Goal: Go to known website: Go to known website

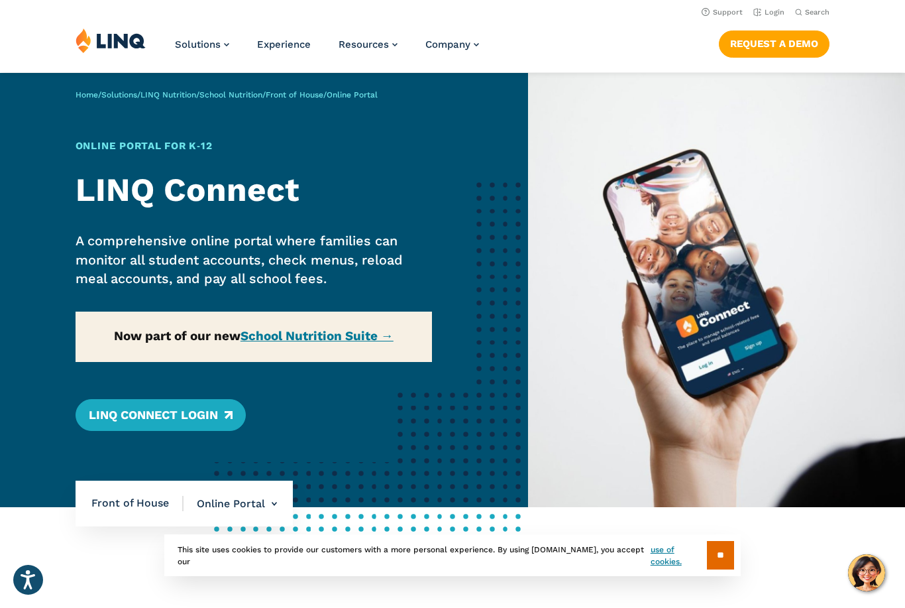
click at [764, 15] on link "Login" at bounding box center [768, 12] width 31 height 9
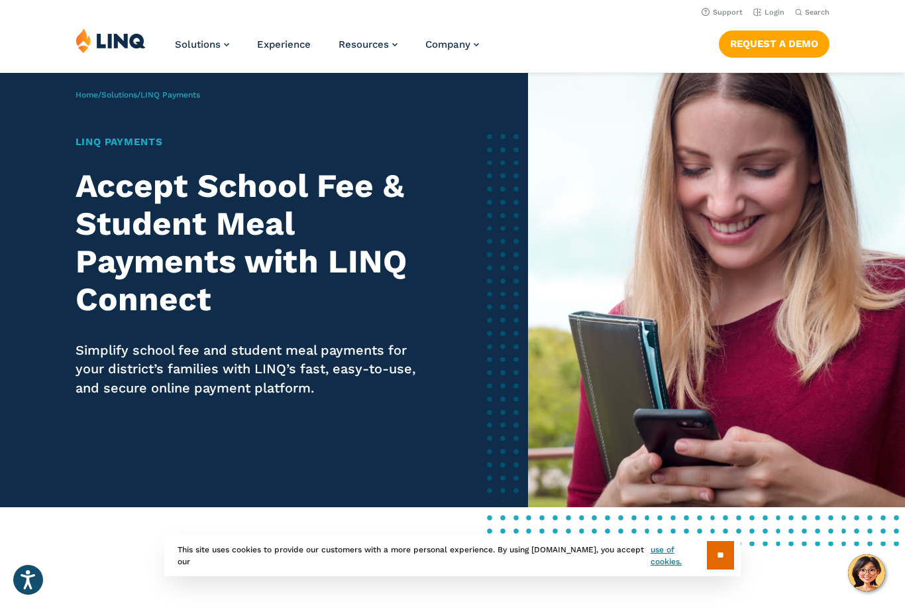
click at [780, 8] on link "Login" at bounding box center [768, 12] width 31 height 9
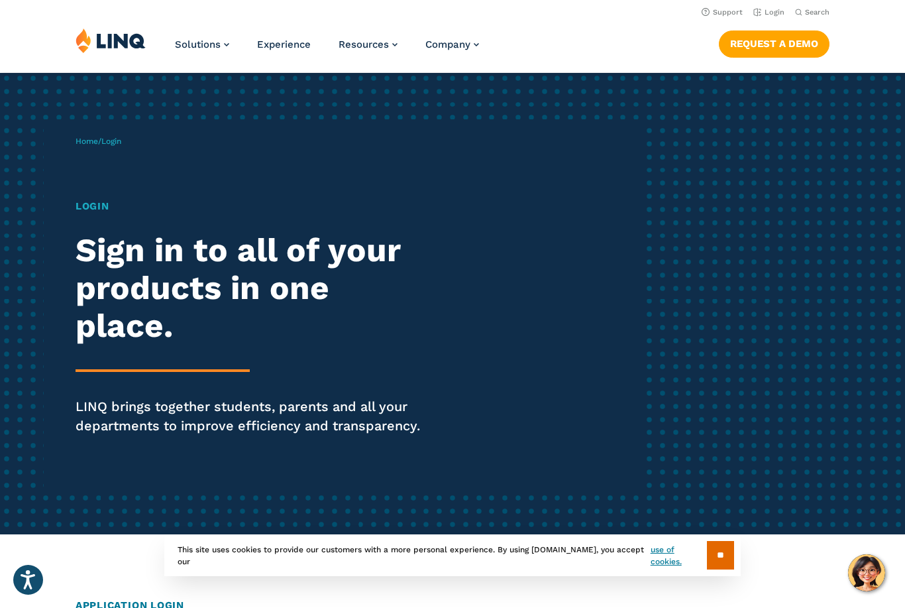
click at [769, 13] on link "Login" at bounding box center [768, 12] width 31 height 9
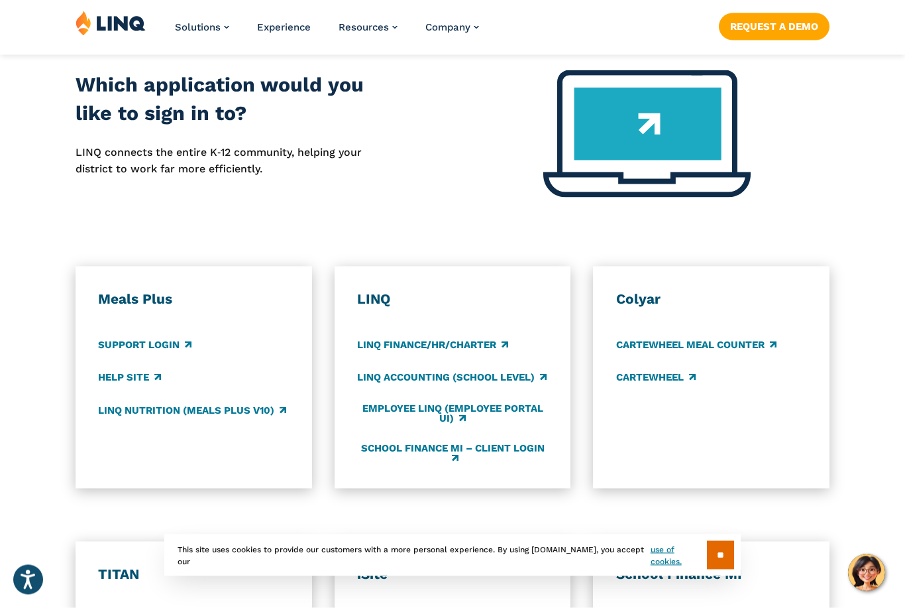
scroll to position [561, 0]
click at [394, 380] on link "LINQ Accounting (school level)" at bounding box center [452, 377] width 190 height 15
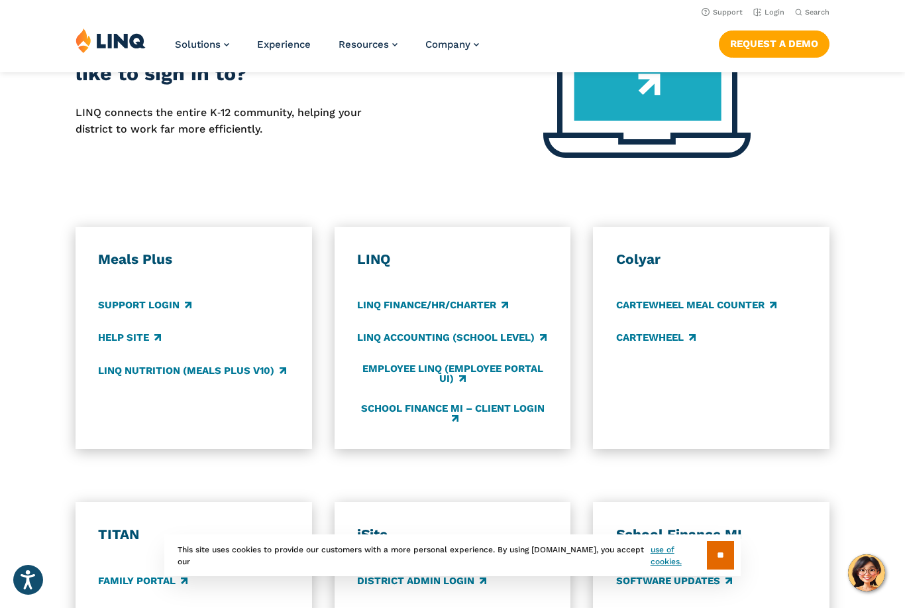
scroll to position [604, 0]
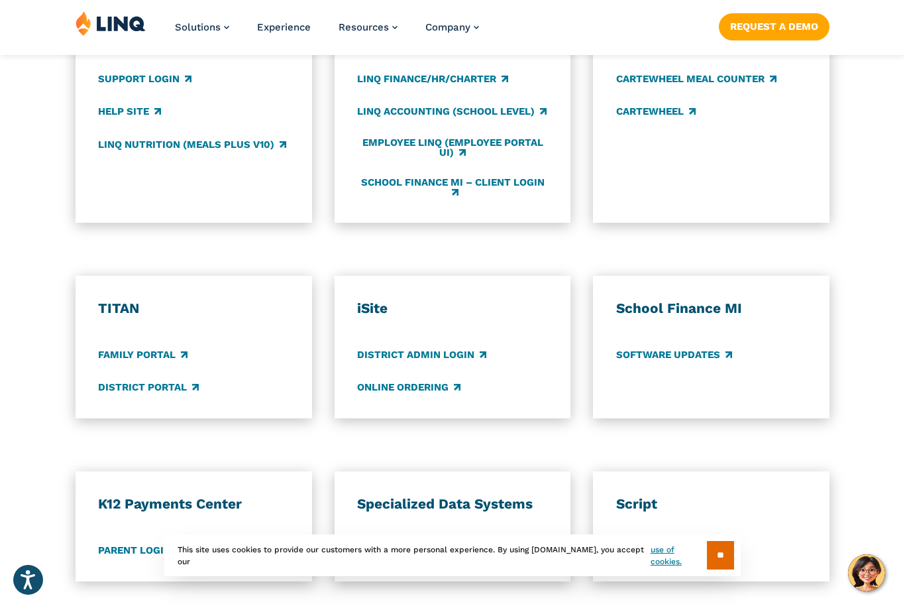
click at [135, 543] on link "Parent Login" at bounding box center [140, 550] width 85 height 15
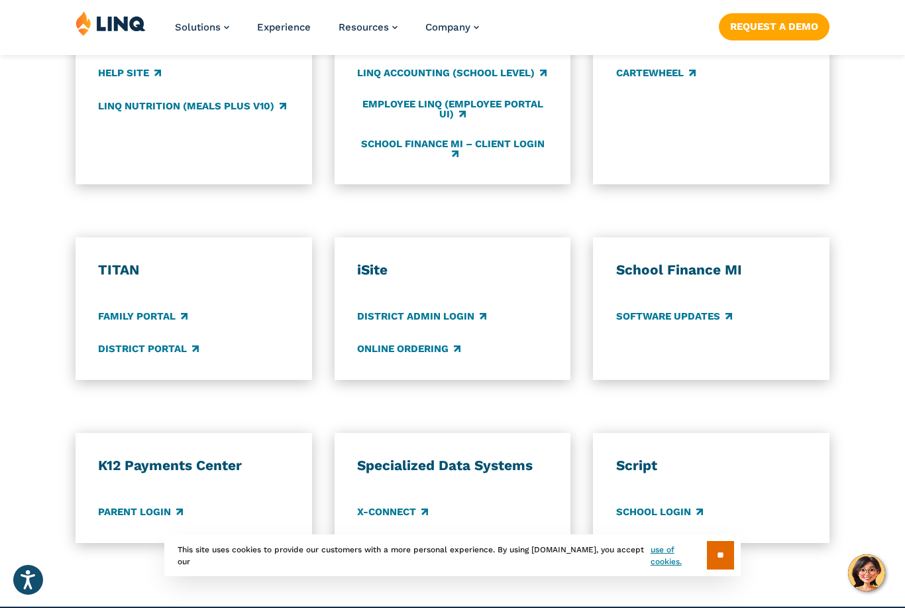
scroll to position [869, 0]
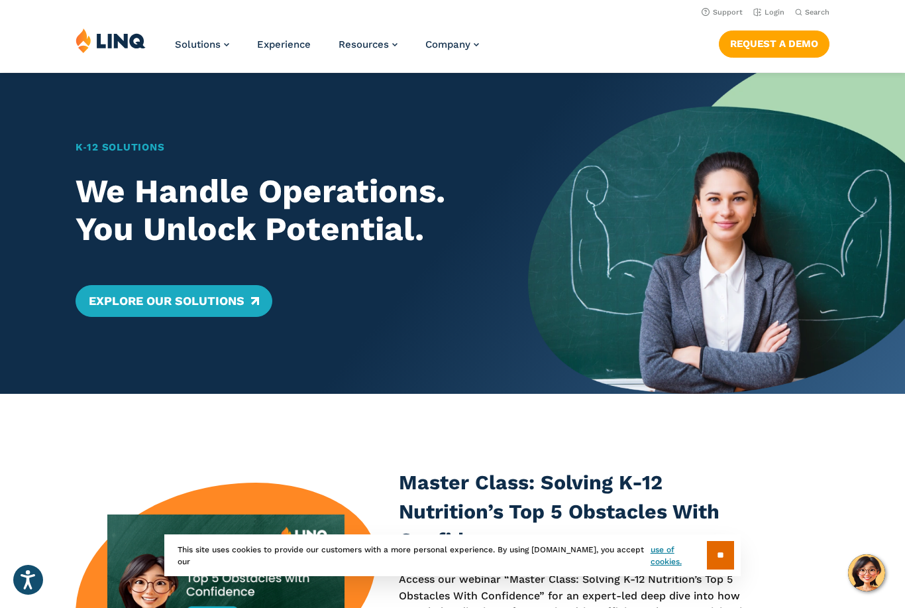
click at [775, 15] on link "Login" at bounding box center [768, 12] width 31 height 9
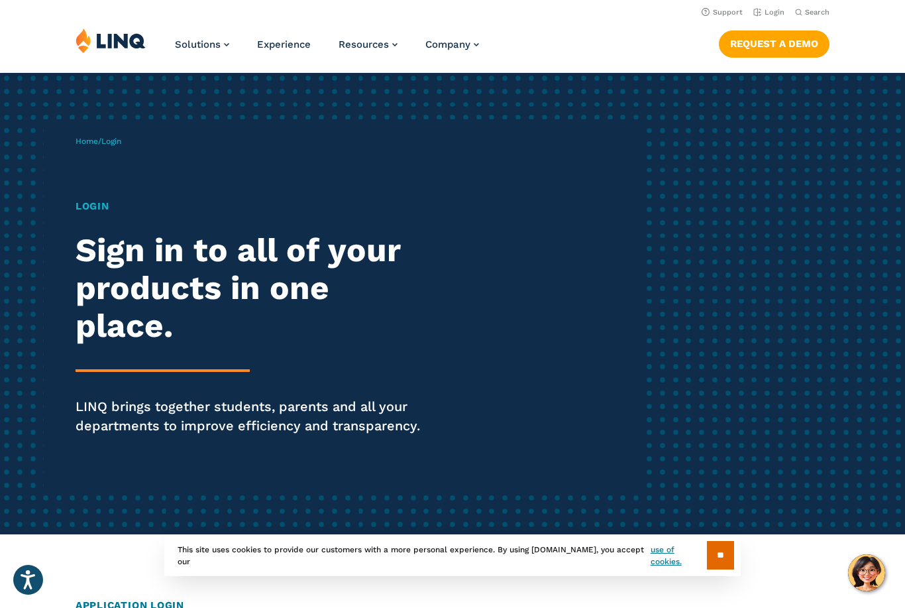
click at [771, 13] on link "Login" at bounding box center [768, 12] width 31 height 9
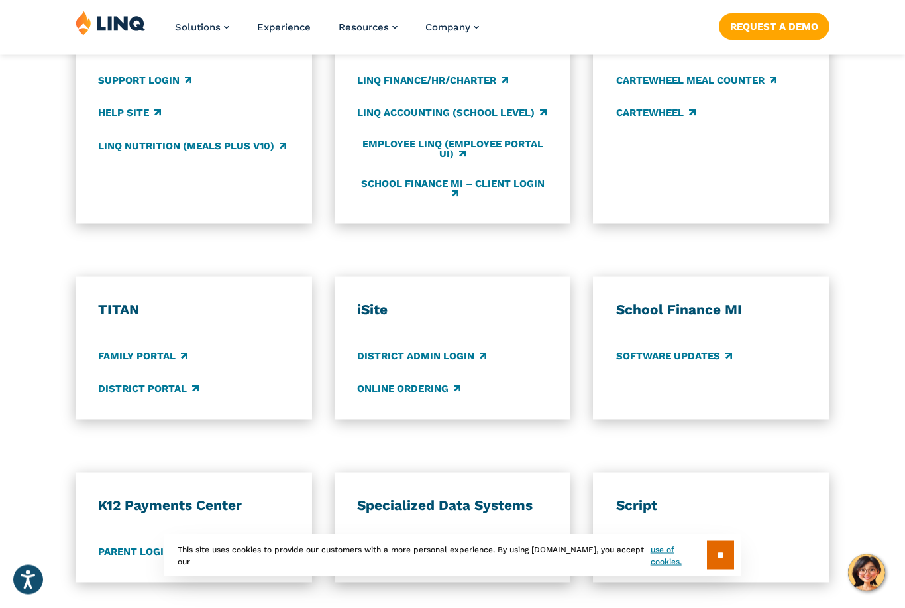
scroll to position [826, 0]
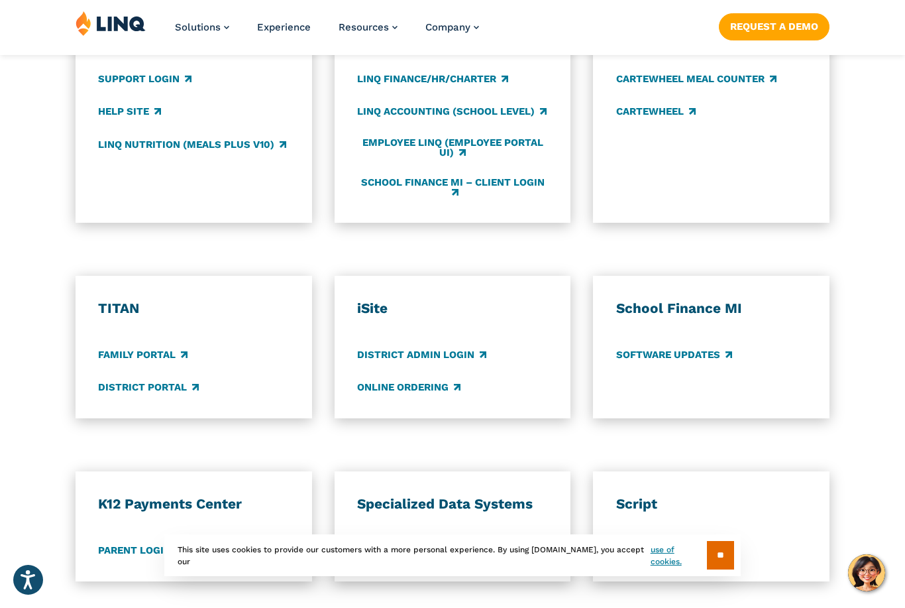
click at [131, 543] on link "Parent Login" at bounding box center [140, 550] width 85 height 15
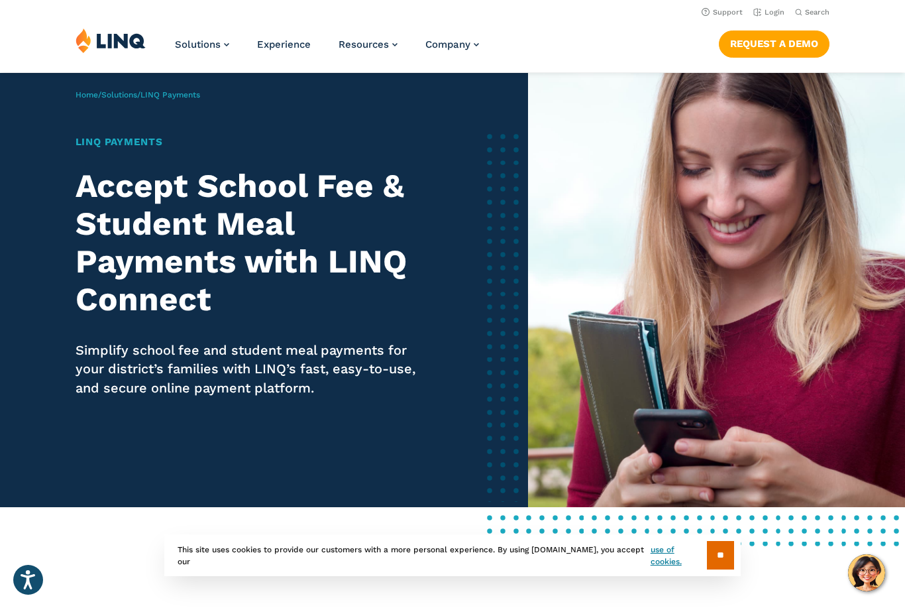
click at [774, 9] on link "Login" at bounding box center [768, 12] width 31 height 9
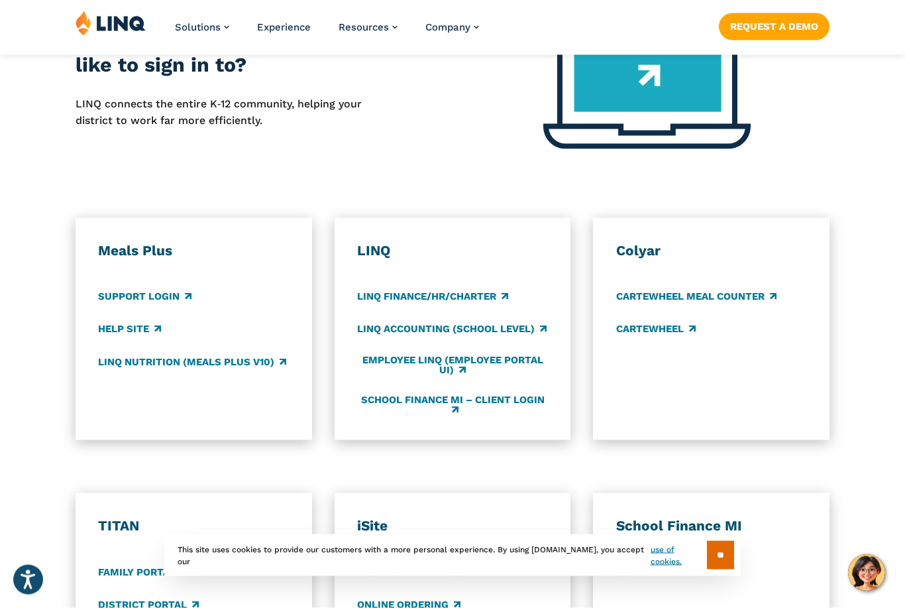
scroll to position [674, 0]
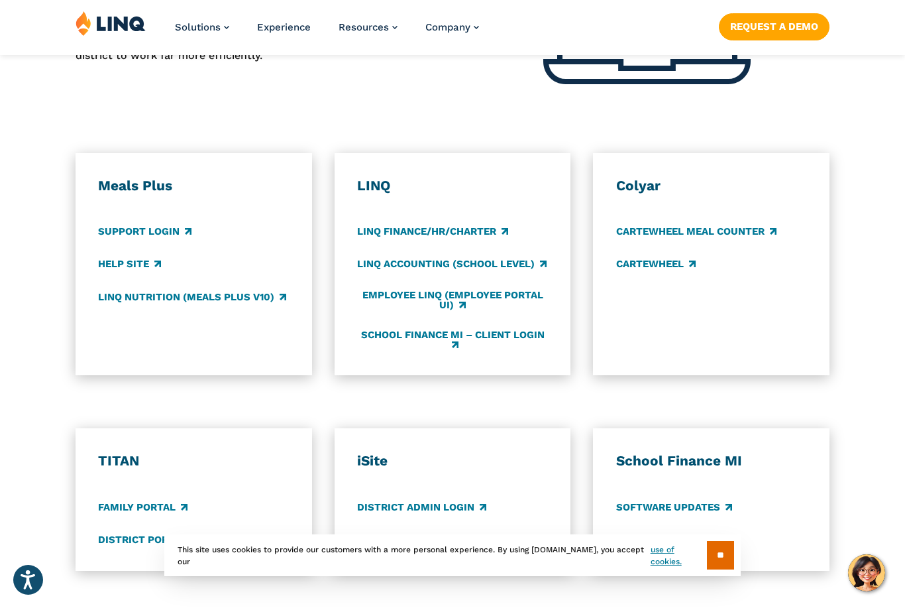
click at [368, 185] on h3 "LINQ" at bounding box center [452, 186] width 191 height 18
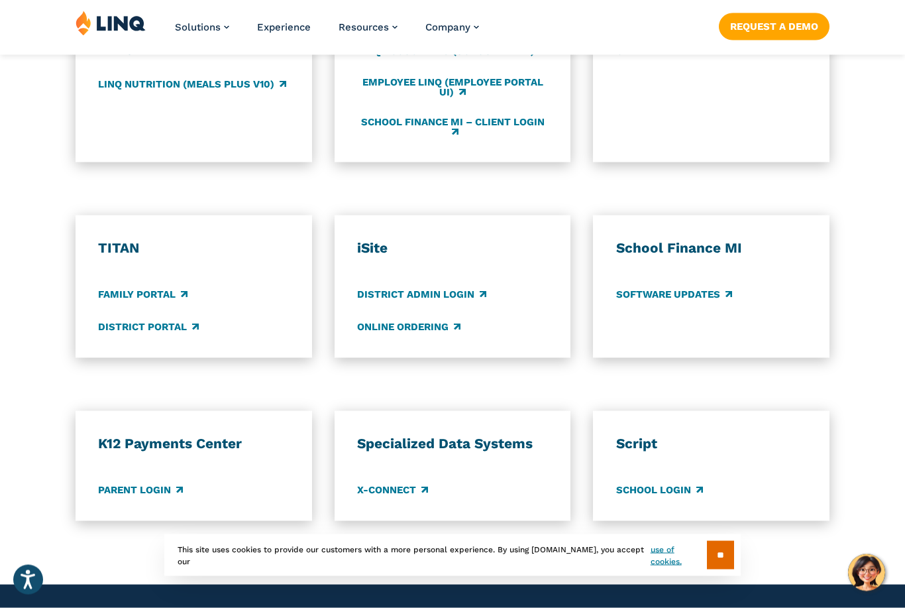
scroll to position [887, 0]
click at [129, 287] on link "Family Portal" at bounding box center [142, 293] width 89 height 15
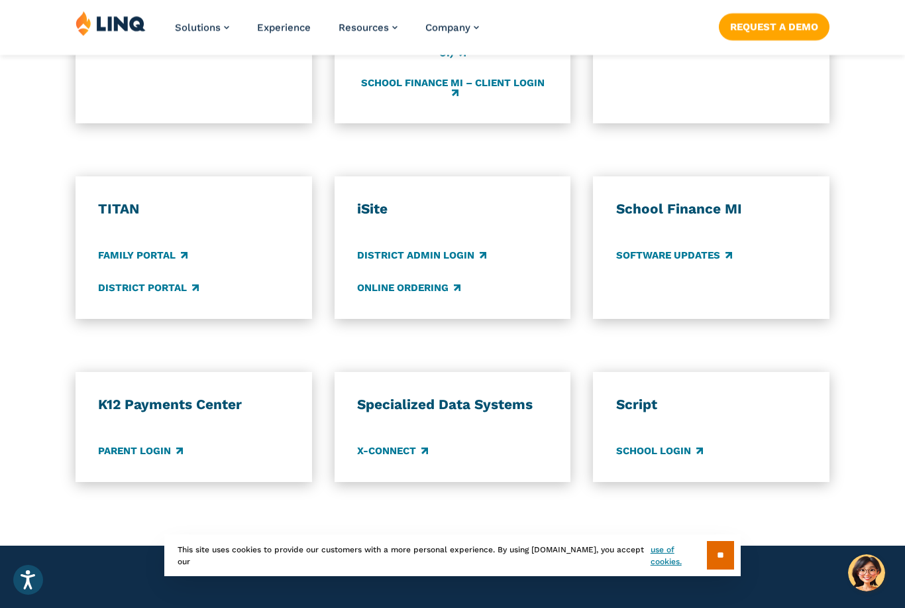
scroll to position [930, 0]
